Goal: Task Accomplishment & Management: Use online tool/utility

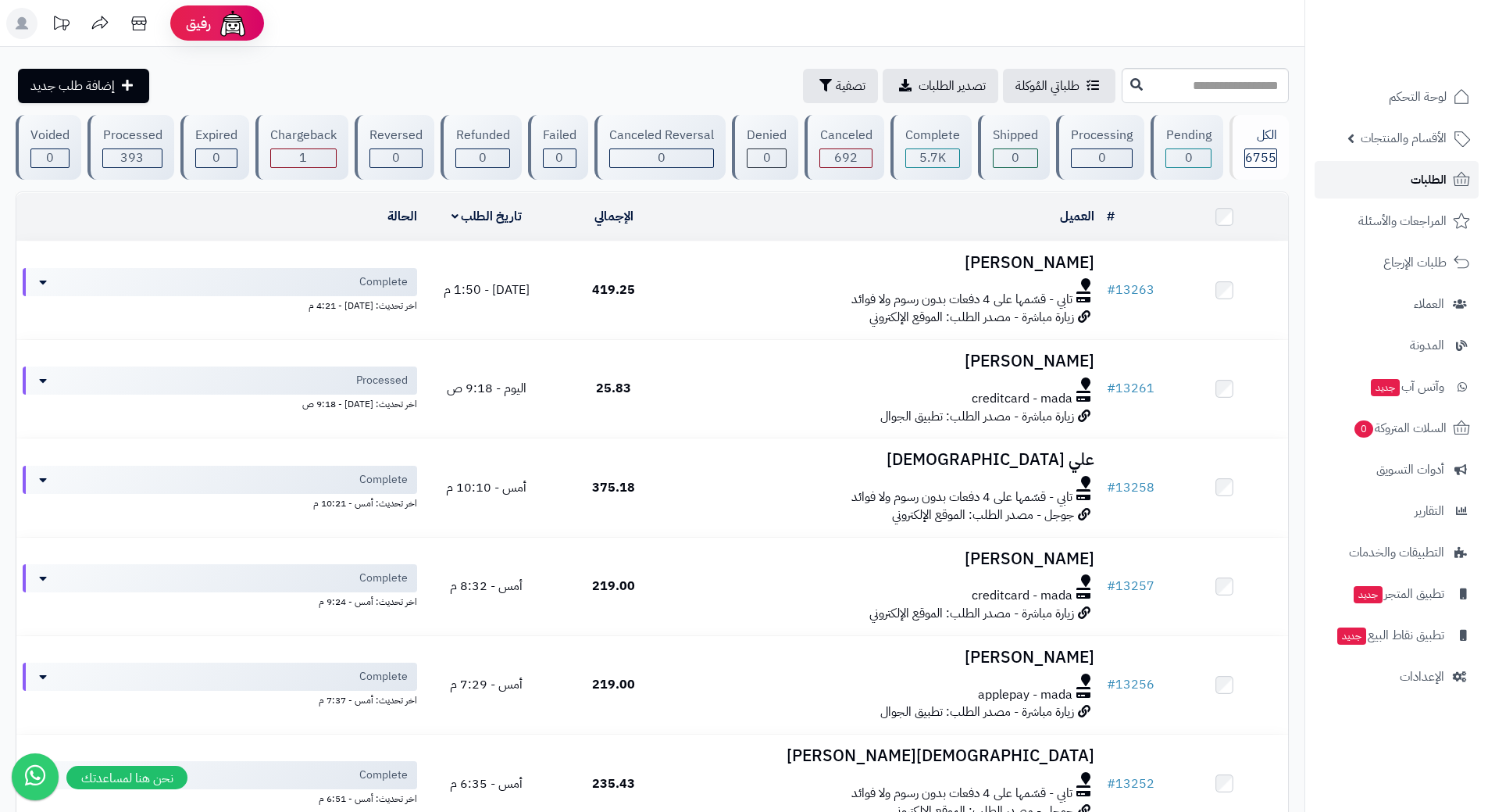
click at [1365, 177] on link "الطلبات" at bounding box center [1397, 180] width 164 height 37
click at [1355, 182] on link "الطلبات" at bounding box center [1397, 180] width 164 height 37
click at [1354, 426] on span "1" at bounding box center [1362, 428] width 19 height 17
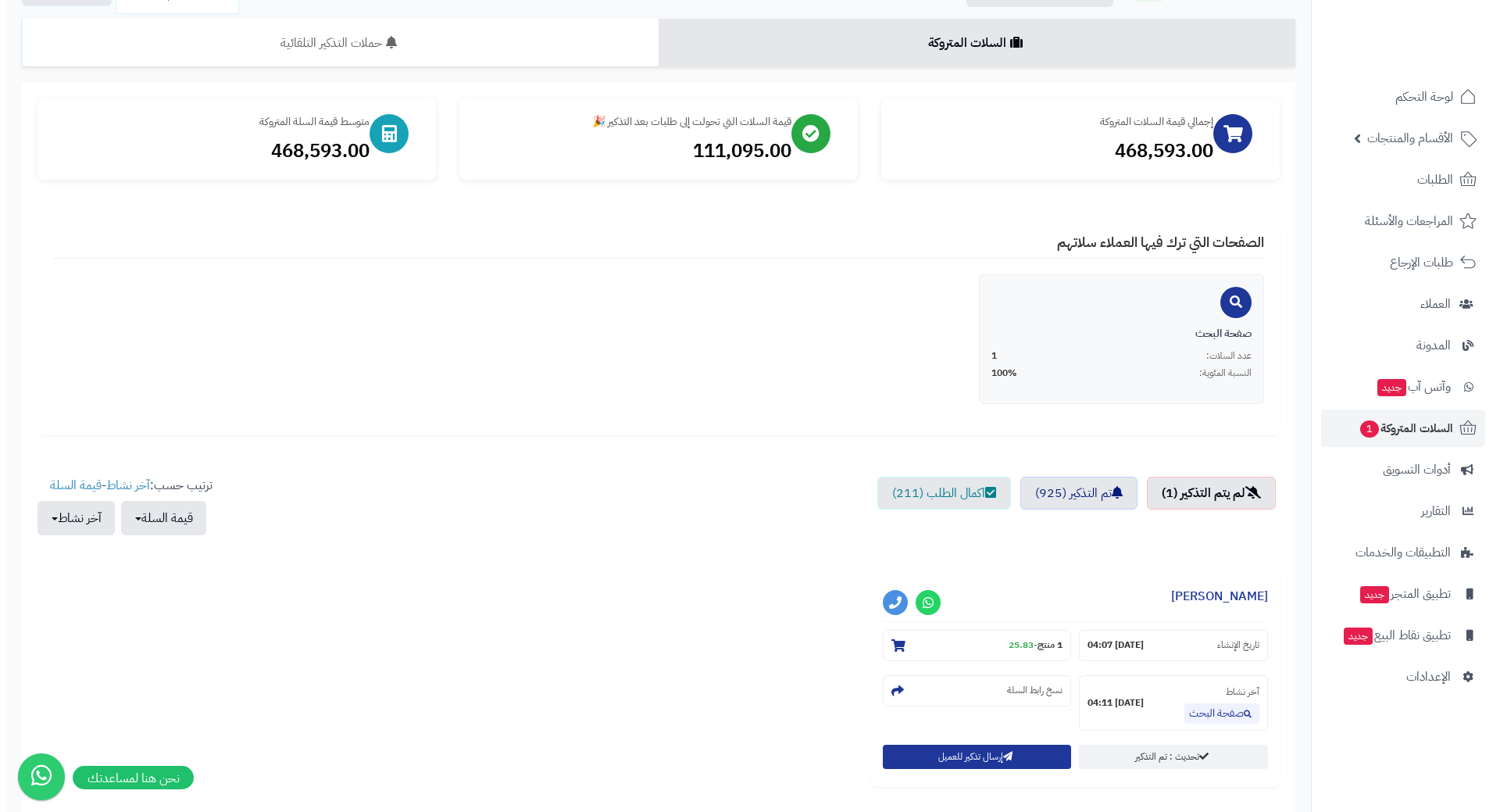
scroll to position [237, 0]
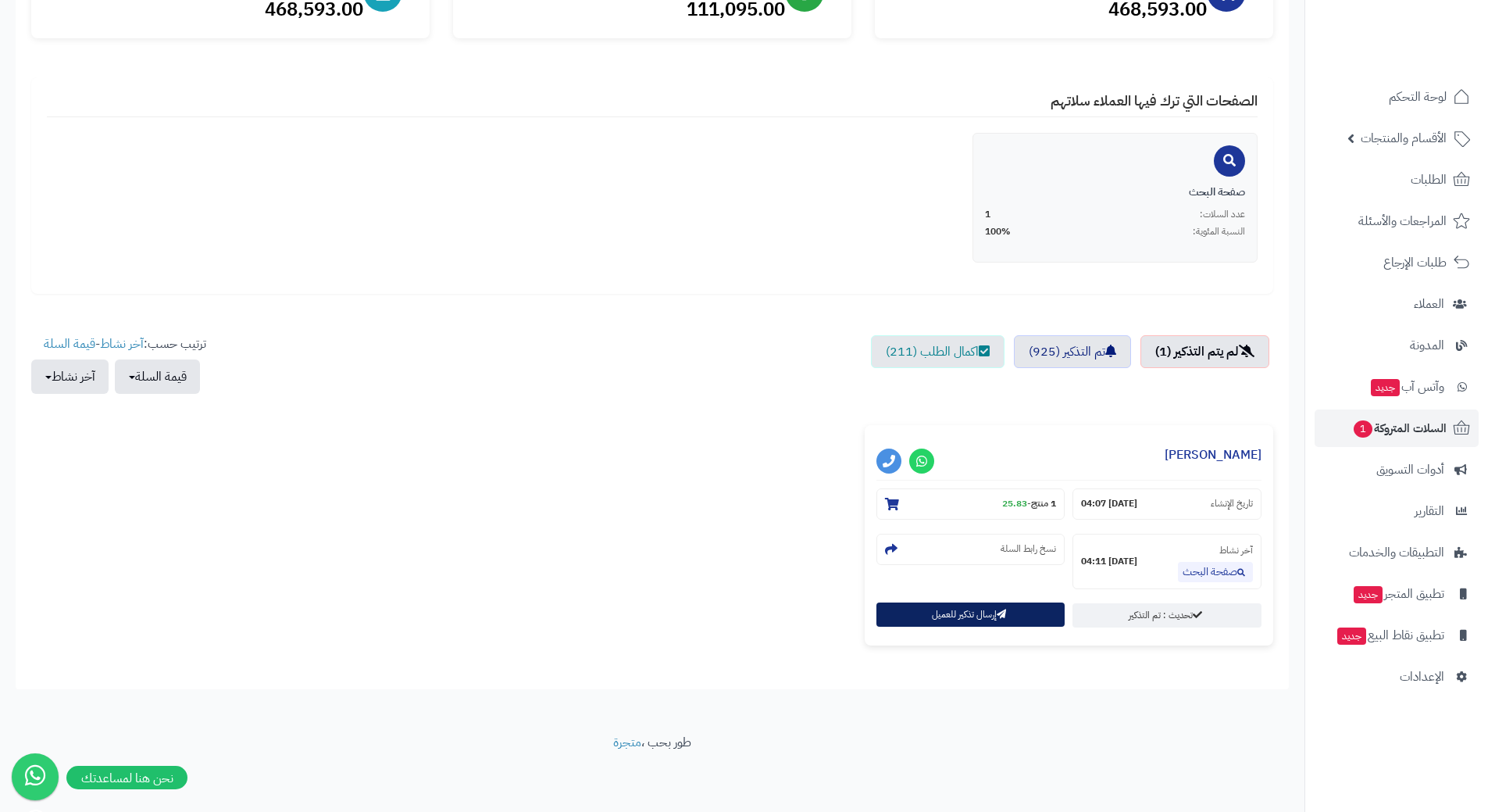
click at [970, 613] on button "إرسال تذكير للعميل" at bounding box center [971, 613] width 189 height 24
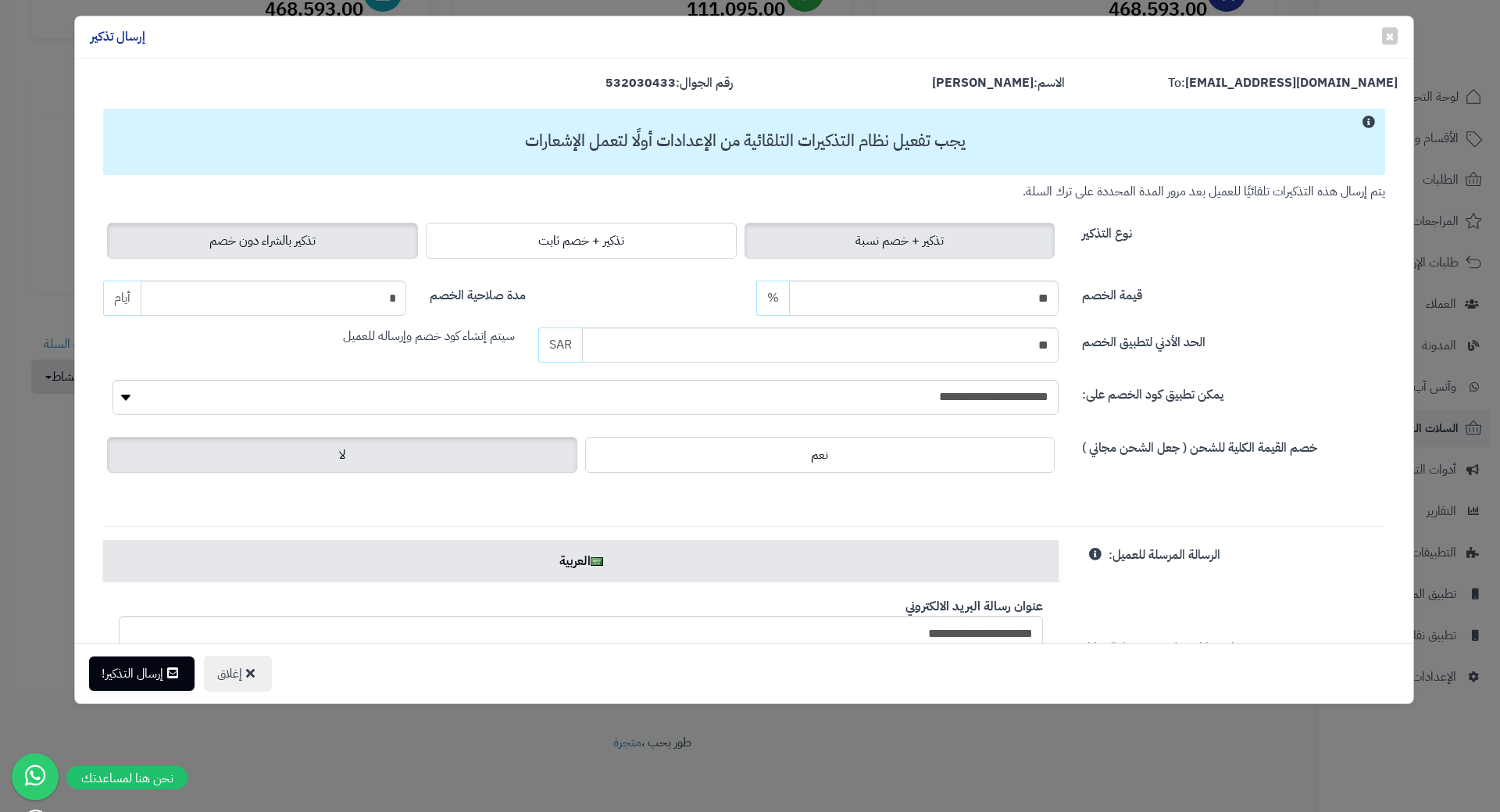
click at [341, 240] on label "تذكير بالشراء دون خصم" at bounding box center [262, 240] width 311 height 36
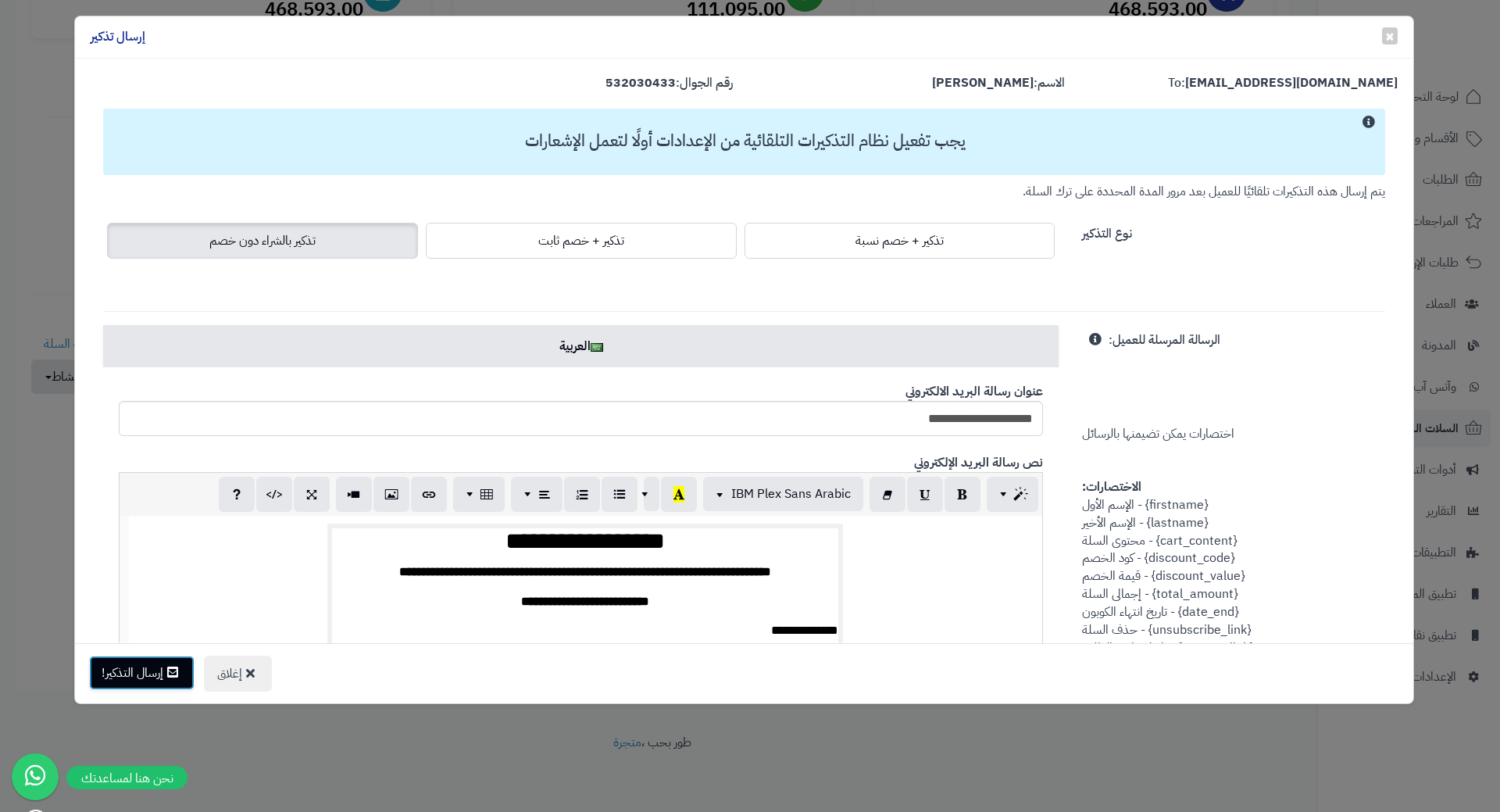
click at [146, 670] on button "إرسال التذكير!" at bounding box center [142, 672] width 105 height 35
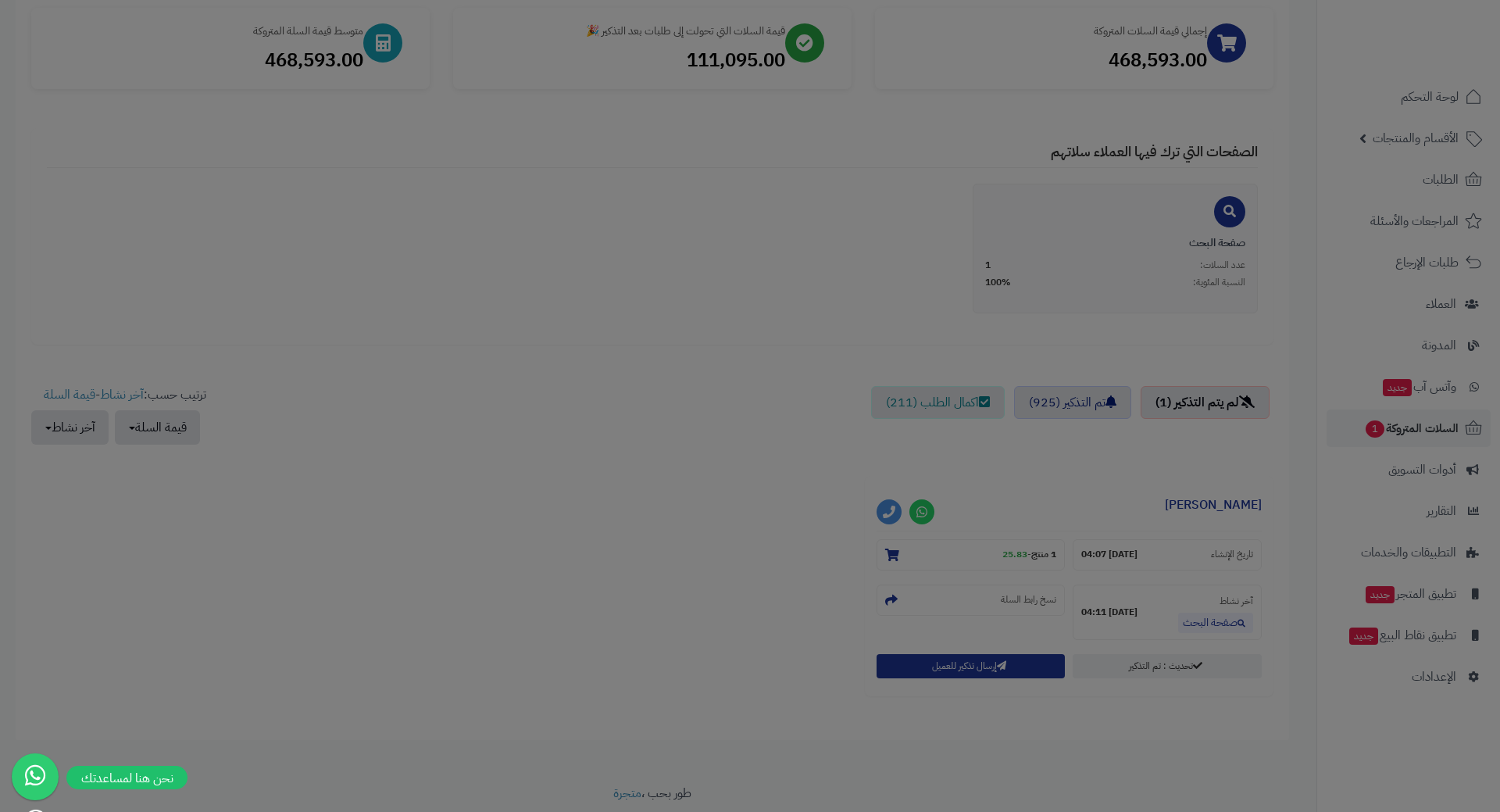
scroll to position [288, 0]
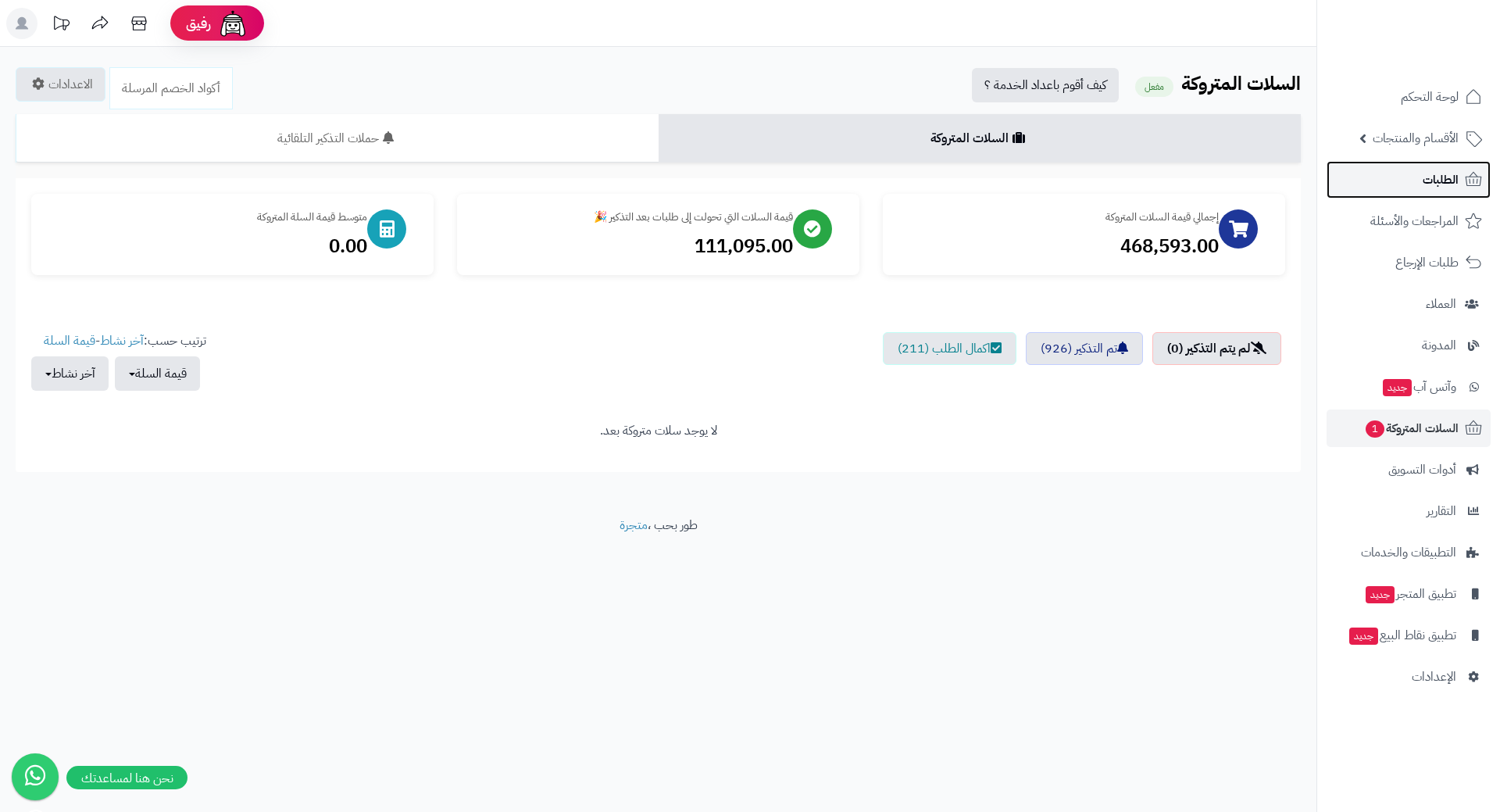
click at [1398, 178] on link "الطلبات" at bounding box center [1409, 180] width 164 height 37
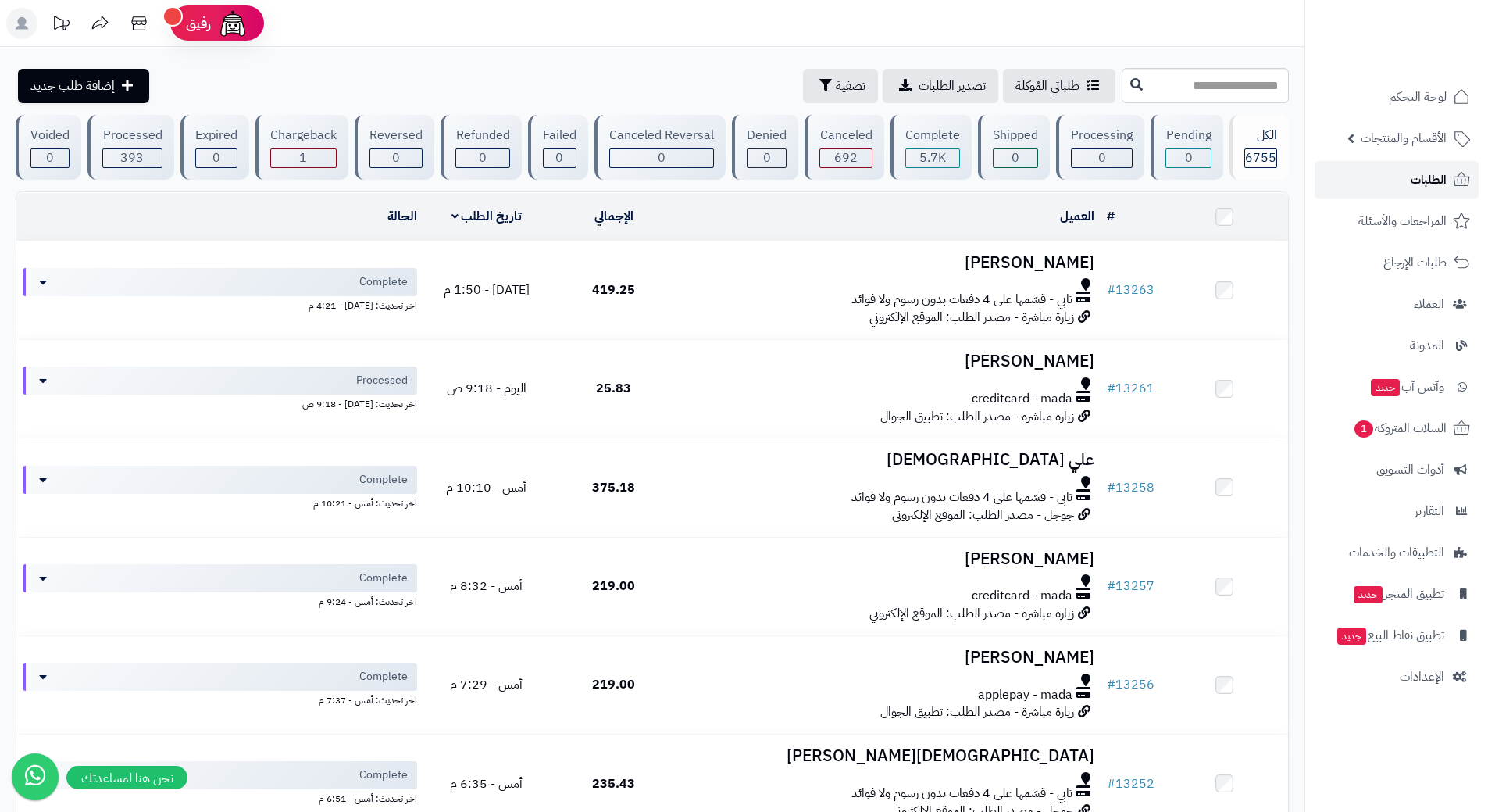
click at [1375, 188] on link "الطلبات" at bounding box center [1397, 180] width 164 height 37
click at [1416, 169] on span "الطلبات" at bounding box center [1428, 180] width 36 height 22
click at [1376, 182] on link "الطلبات" at bounding box center [1397, 180] width 164 height 37
click at [1406, 167] on link "الطلبات" at bounding box center [1397, 180] width 164 height 37
click at [1391, 183] on link "الطلبات" at bounding box center [1397, 180] width 164 height 37
